Goal: Task Accomplishment & Management: Use online tool/utility

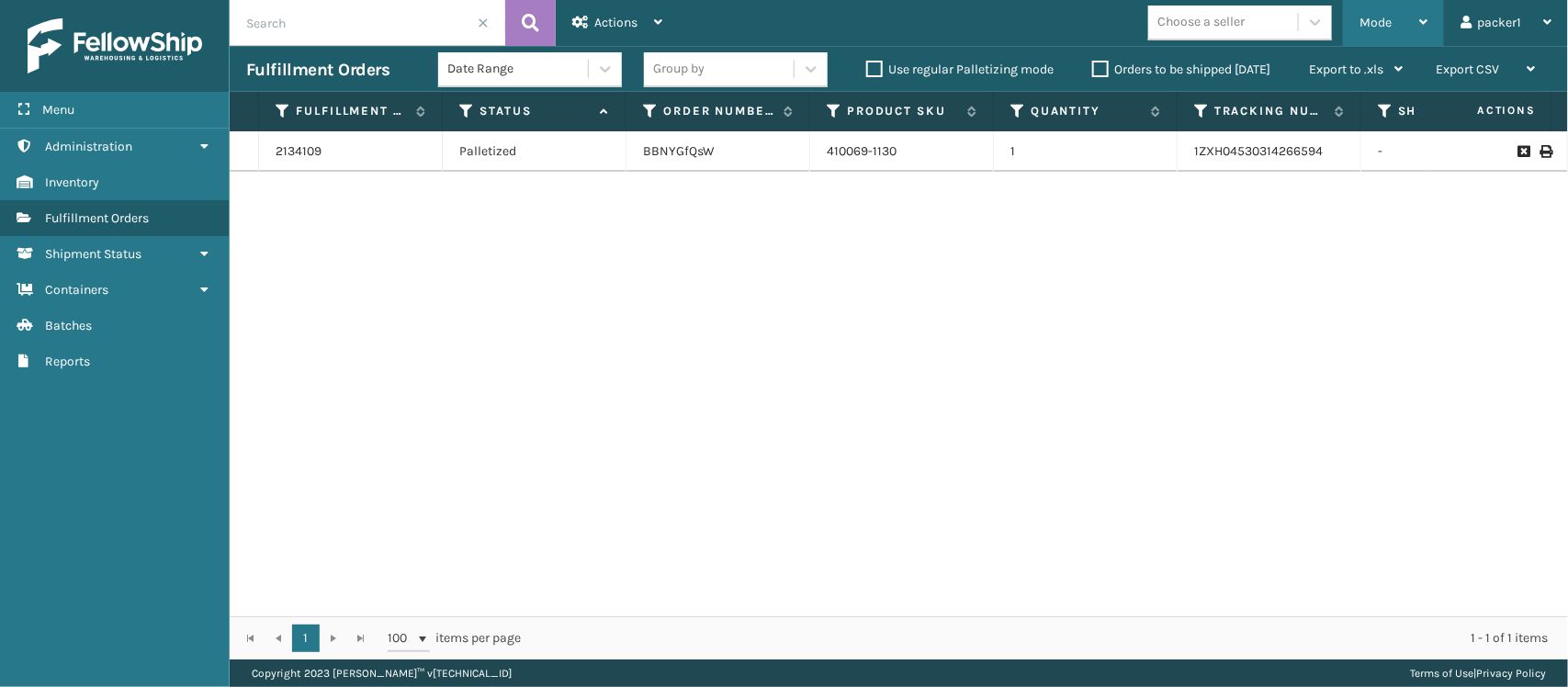
click at [1416, 14] on div "Mode" at bounding box center [1393, 22] width 68 height 46
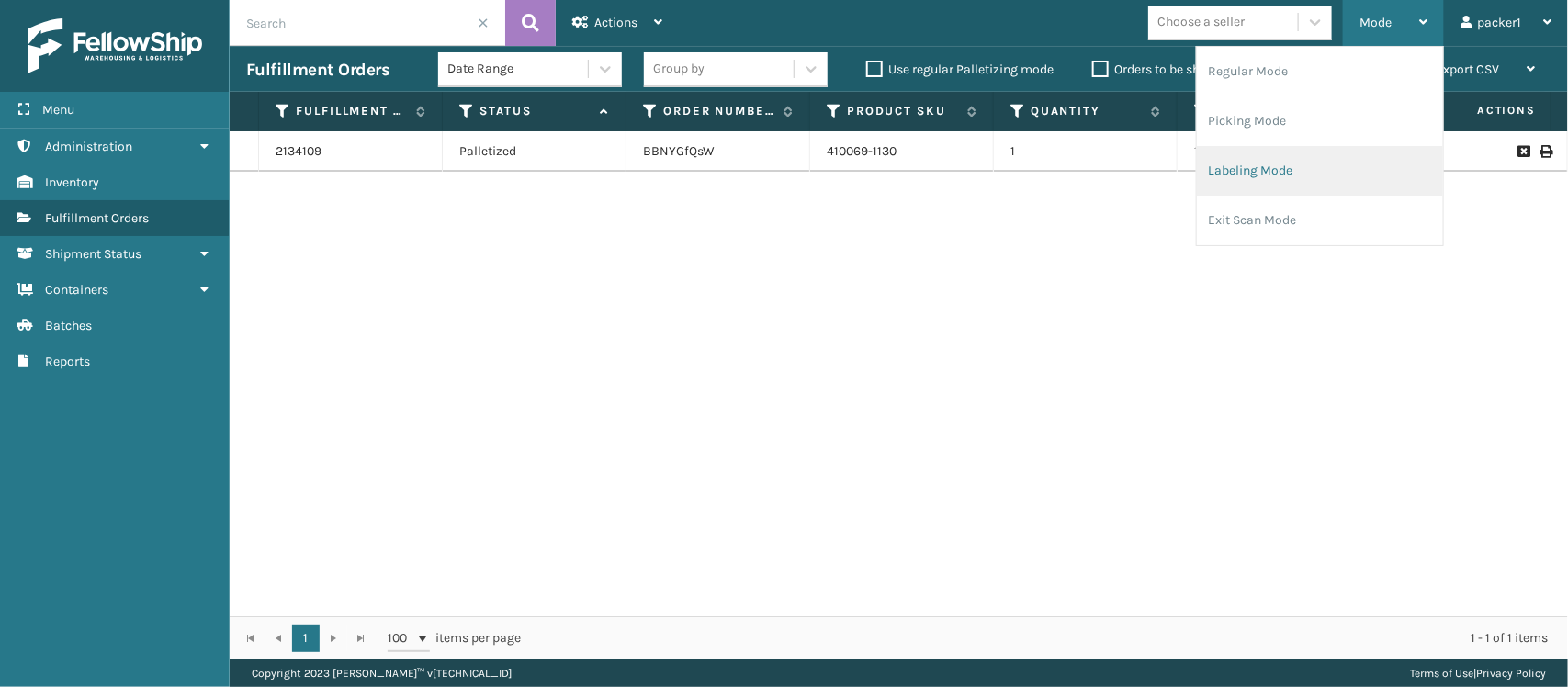
click at [1310, 193] on li "Labeling Mode" at bounding box center [1319, 170] width 246 height 50
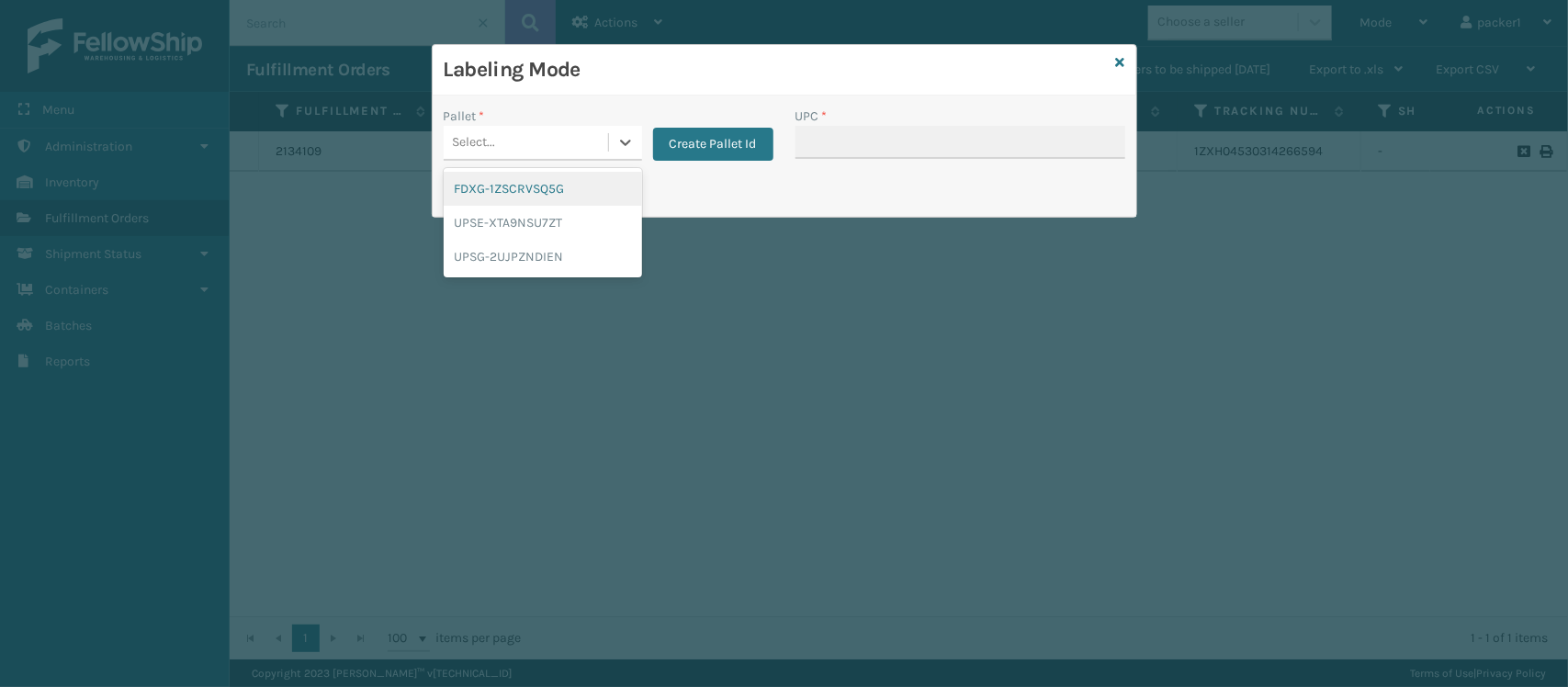
click at [533, 135] on div "Select..." at bounding box center [526, 142] width 165 height 30
click at [496, 244] on div "UPSG-2UJPZNDIEN" at bounding box center [543, 256] width 198 height 34
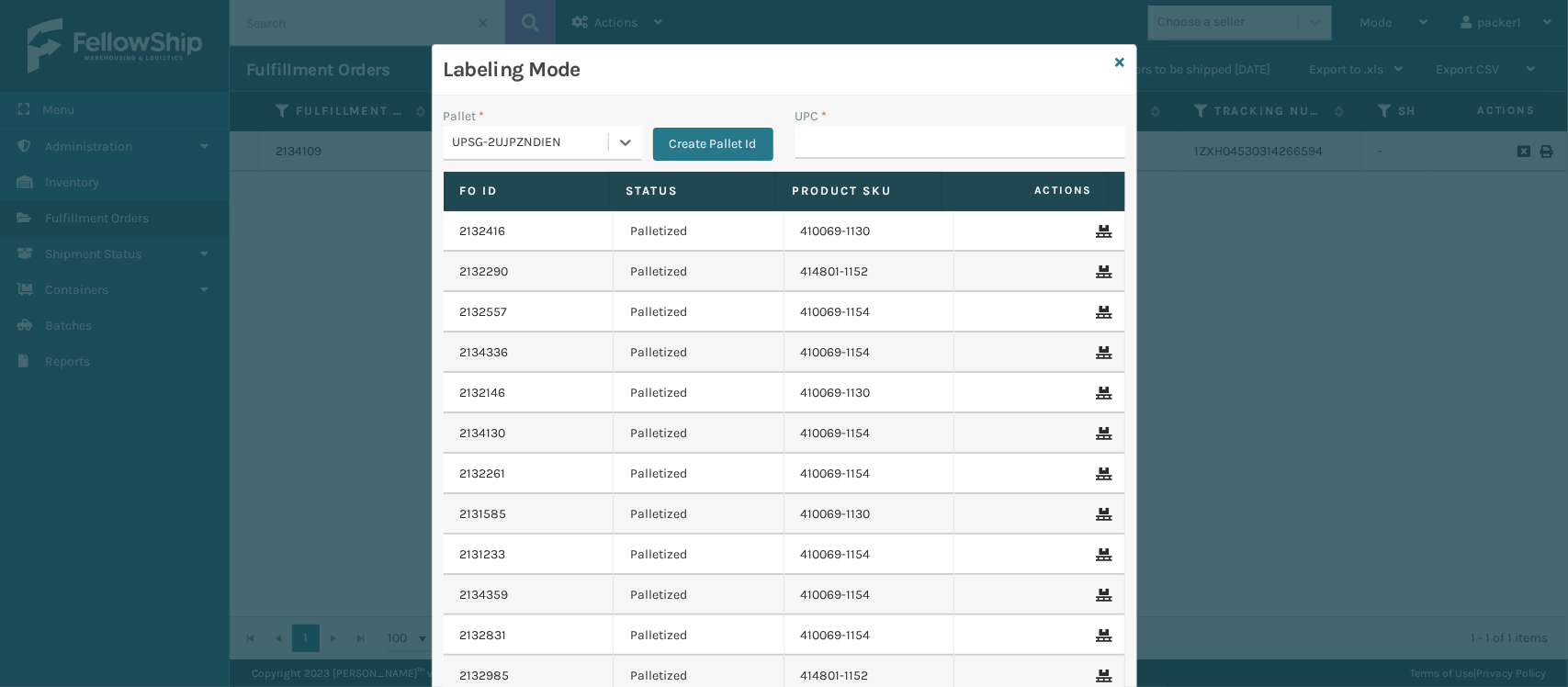
click at [521, 153] on div "UPSG-2UJPZNDIEN" at bounding box center [531, 142] width 157 height 20
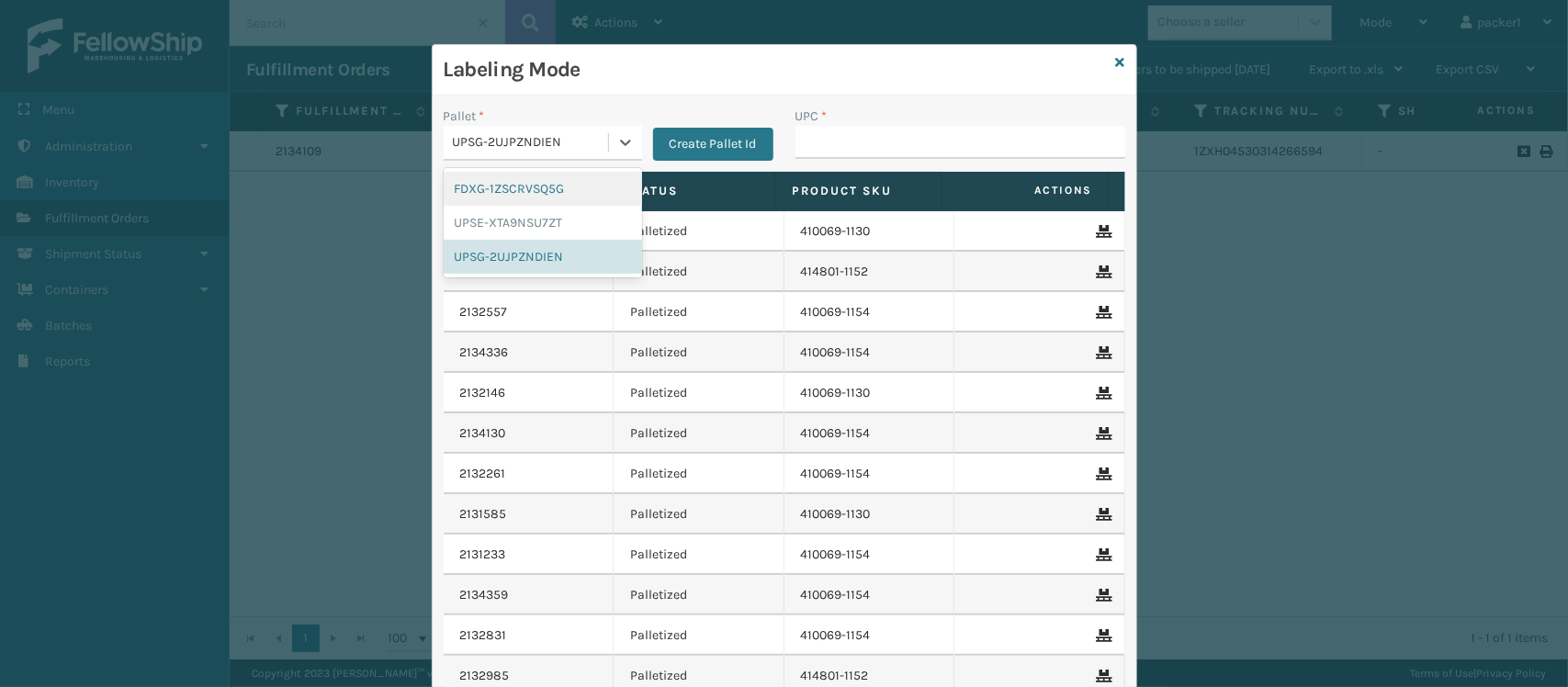
click at [515, 193] on div "FDXG-1ZSCRVSQ5G" at bounding box center [543, 189] width 198 height 34
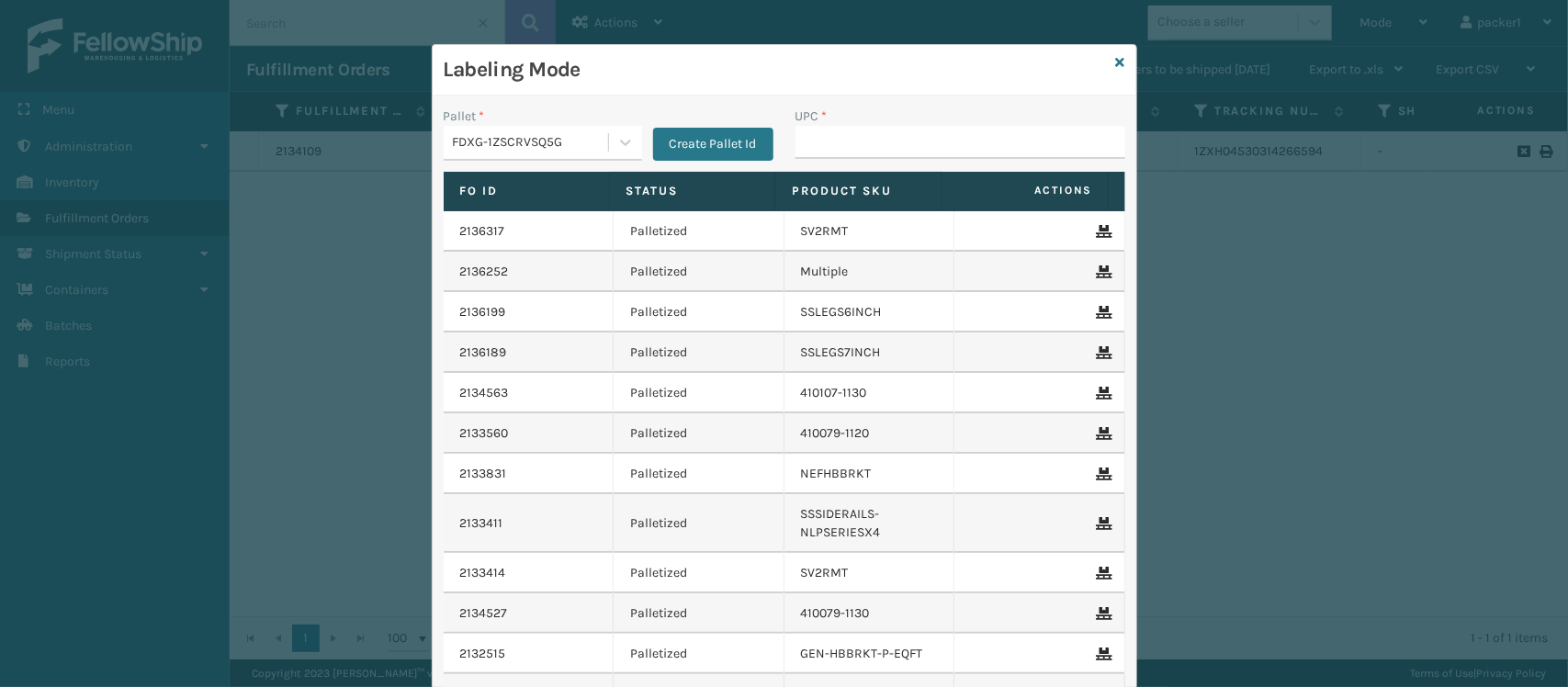
click at [910, 163] on div "UPC *" at bounding box center [960, 139] width 352 height 66
drag, startPoint x: 910, startPoint y: 163, endPoint x: 922, endPoint y: 158, distance: 13.0
click at [922, 158] on div "UPC *" at bounding box center [960, 139] width 352 height 66
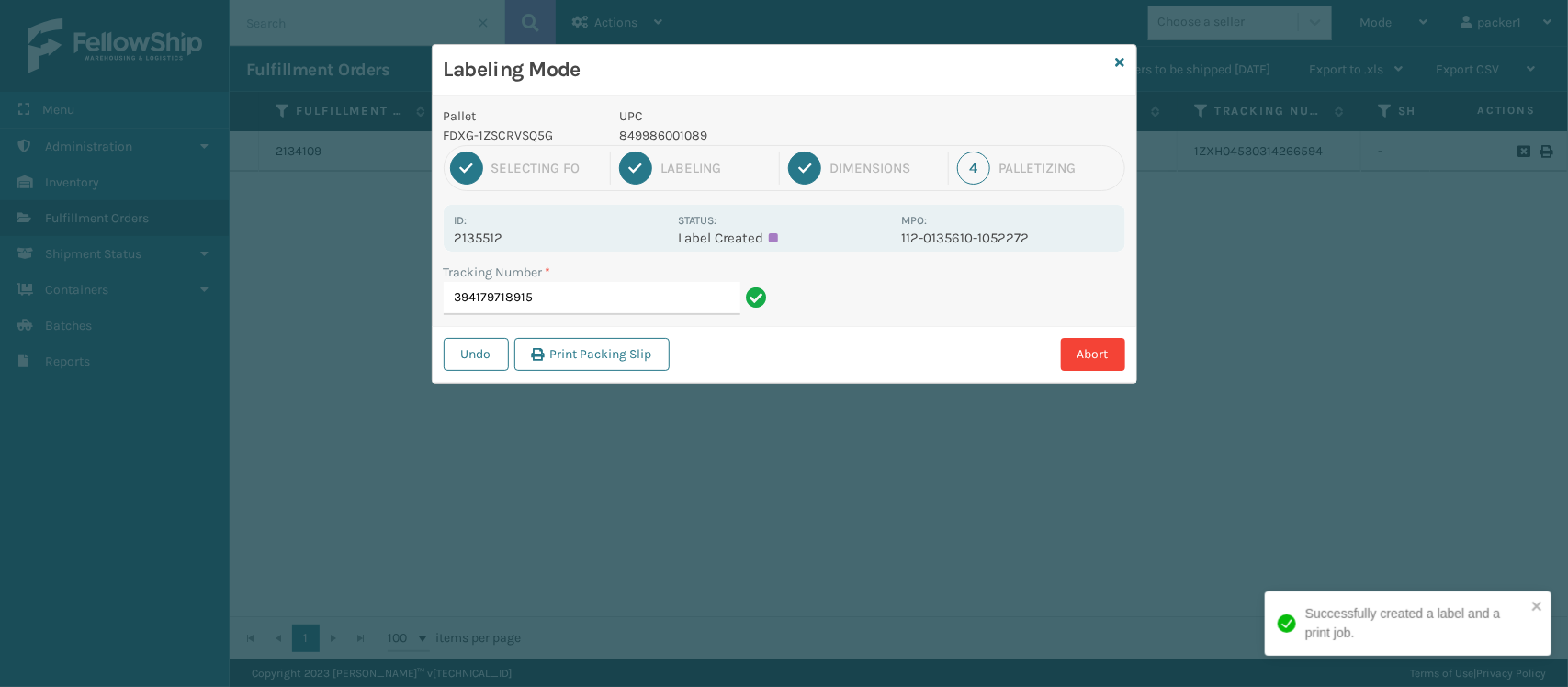
type input "394179718915"
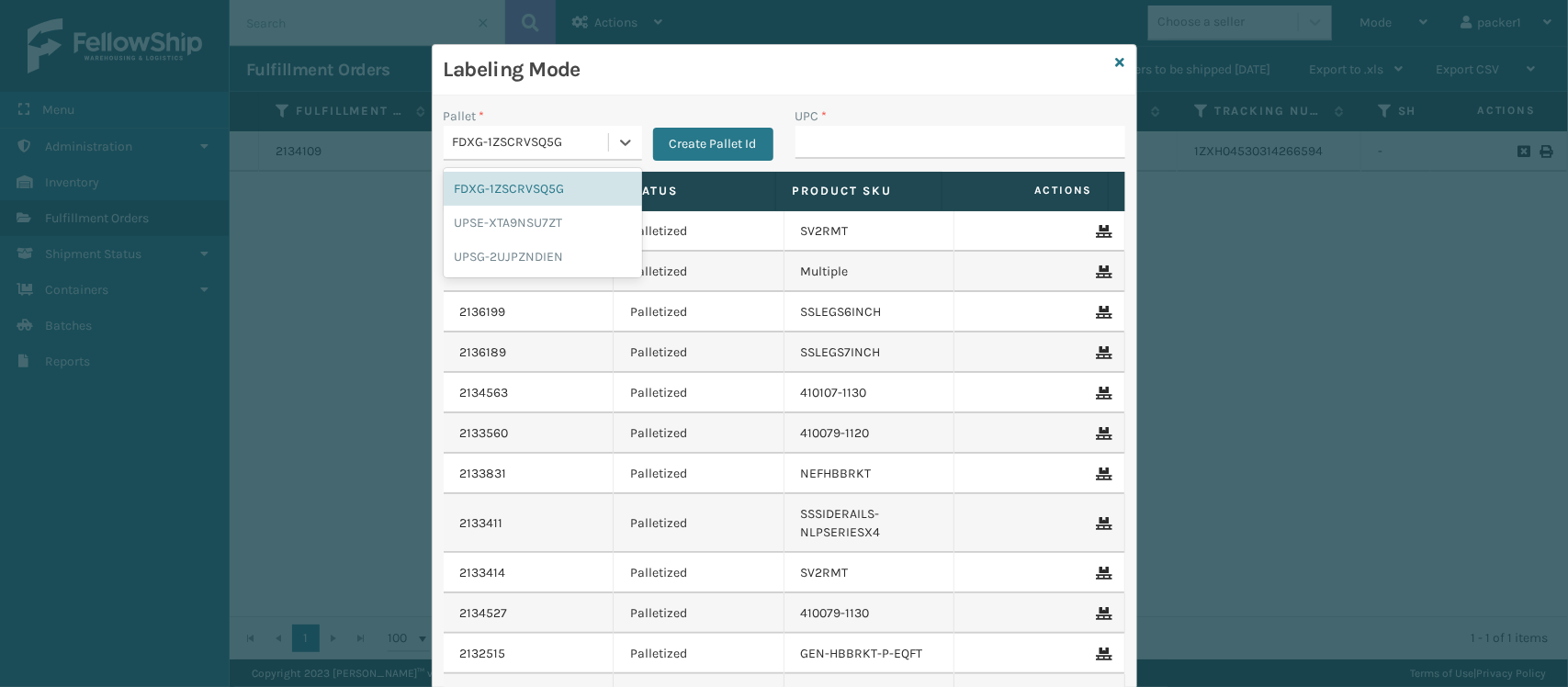
click at [513, 147] on div "FDXG-1ZSCRVSQ5G" at bounding box center [531, 142] width 157 height 20
click at [493, 260] on div "UPSG-2UJPZNDIEN" at bounding box center [543, 256] width 198 height 34
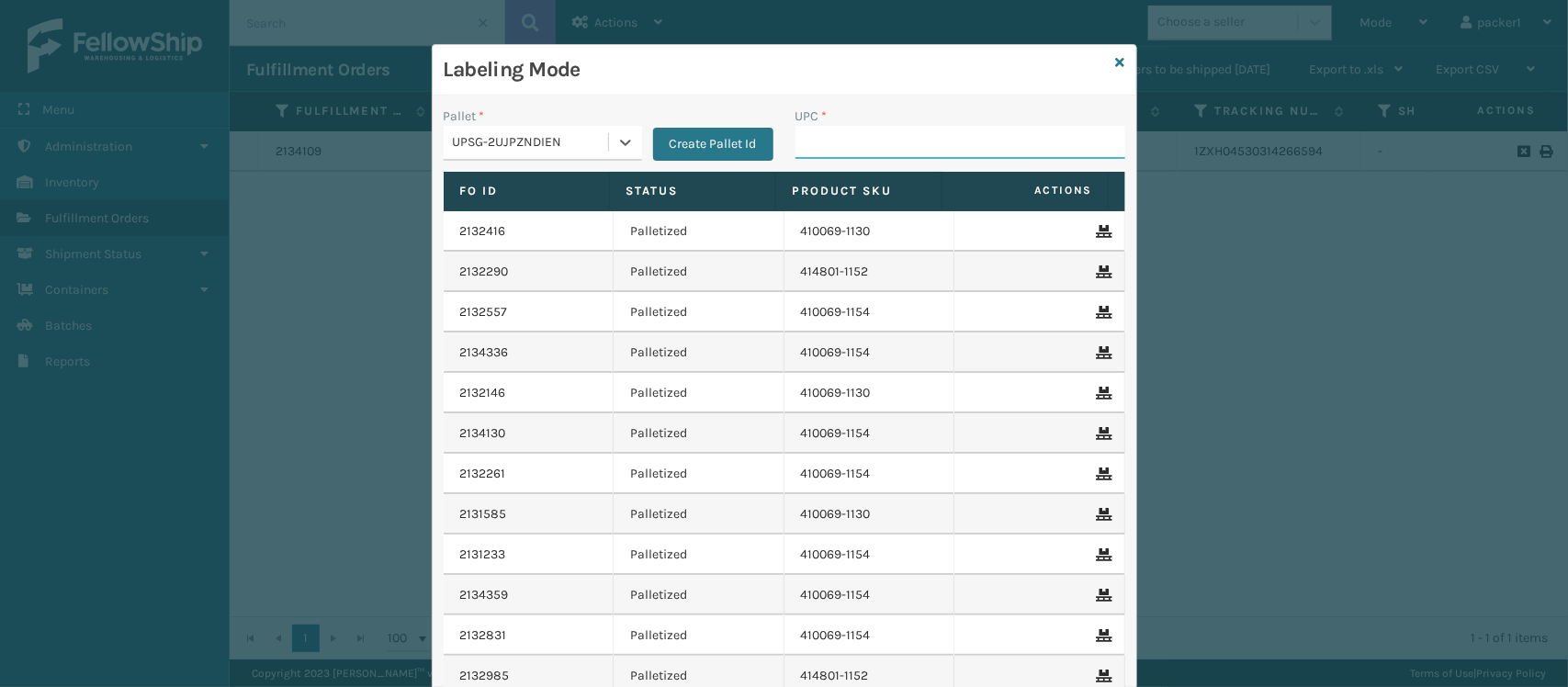
click at [806, 142] on input "UPC *" at bounding box center [960, 141] width 329 height 33
